Goal: Task Accomplishment & Management: Manage account settings

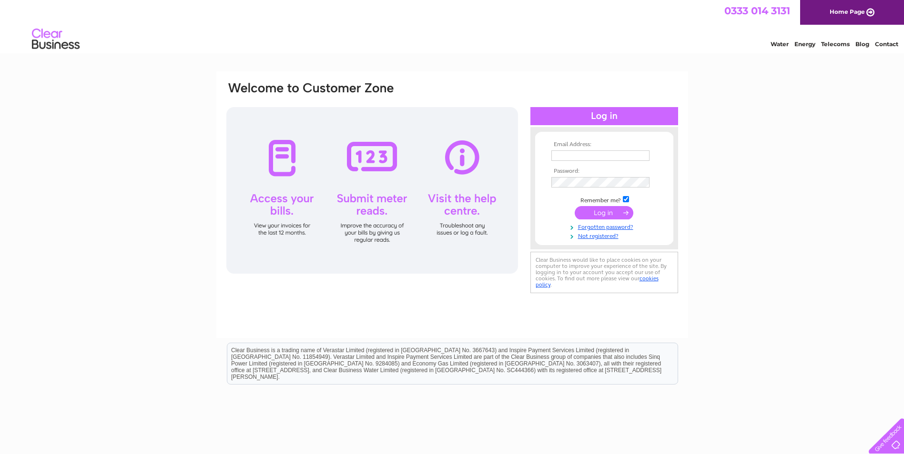
click at [568, 151] on input "text" at bounding box center [600, 156] width 98 height 10
type input "tracey@eld.uk.com"
click at [608, 216] on input "submit" at bounding box center [604, 213] width 59 height 13
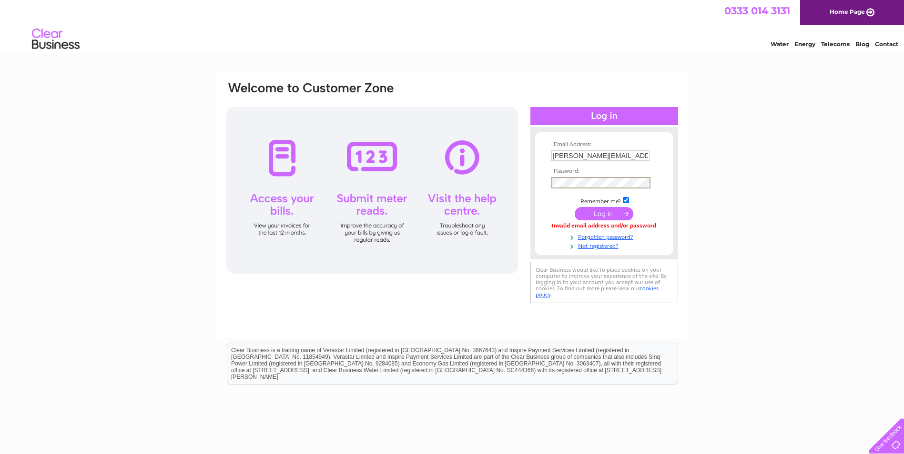
click at [592, 212] on input "submit" at bounding box center [604, 213] width 59 height 13
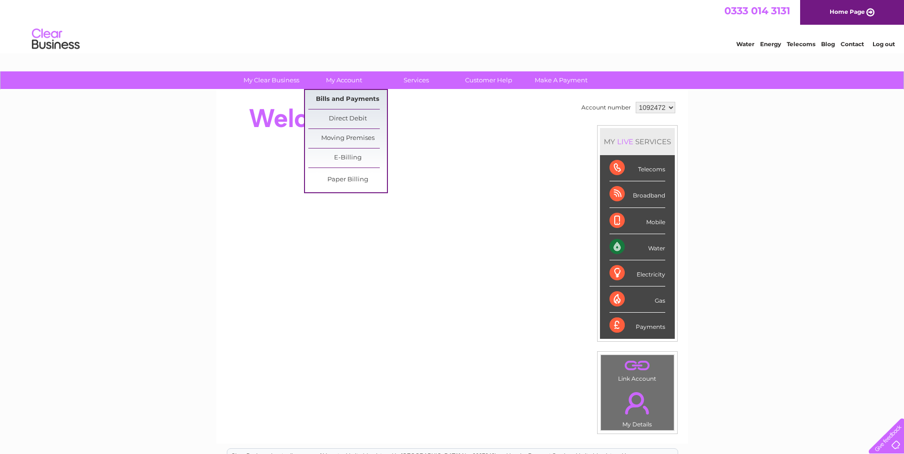
click at [339, 101] on link "Bills and Payments" at bounding box center [347, 99] width 79 height 19
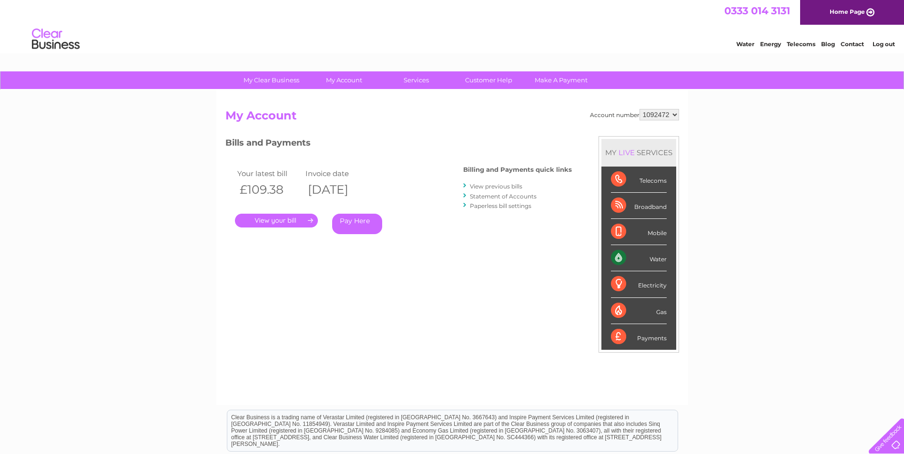
click at [285, 221] on link "." at bounding box center [276, 221] width 83 height 14
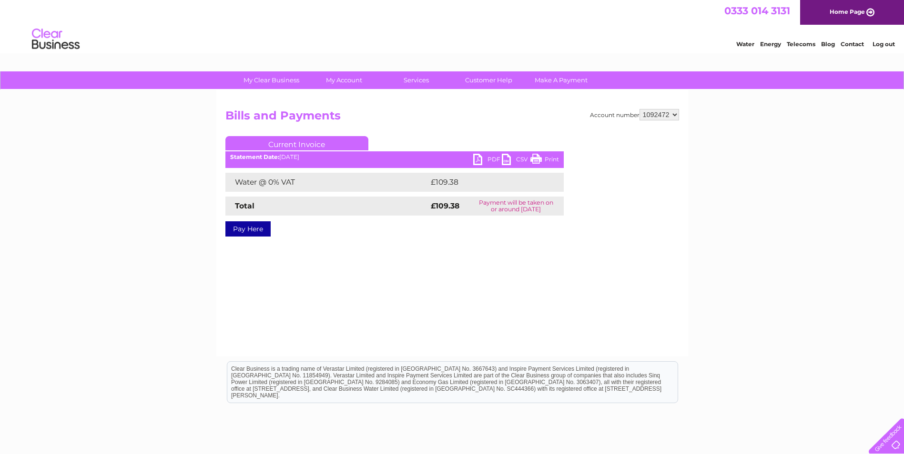
click at [492, 157] on link "PDF" at bounding box center [487, 161] width 29 height 14
click at [885, 41] on link "Log out" at bounding box center [883, 43] width 22 height 7
